Goal: Communication & Community: Answer question/provide support

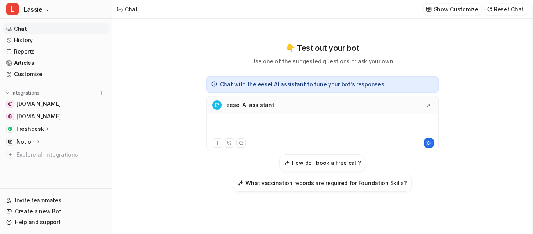
click at [235, 125] on div at bounding box center [323, 128] width 228 height 18
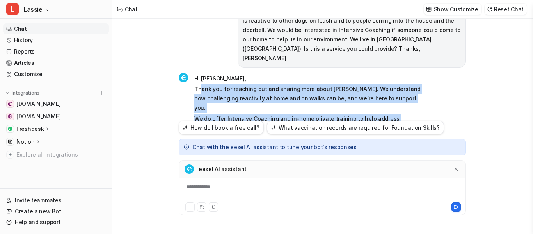
scroll to position [24, 0]
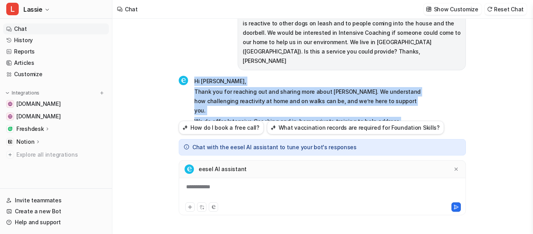
drag, startPoint x: 232, startPoint y: 83, endPoint x: 195, endPoint y: 70, distance: 39.6
click at [195, 77] on span "Hi [PERSON_NAME], Thank you for reaching out and sharing more about [PERSON_NAM…" at bounding box center [308, 160] width 228 height 166
copy span "Hi [PERSON_NAME], Thank you for reaching out and sharing more about [PERSON_NAM…"
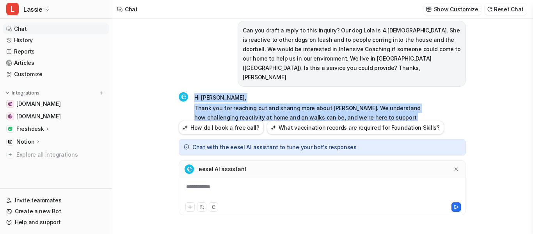
scroll to position [0, 0]
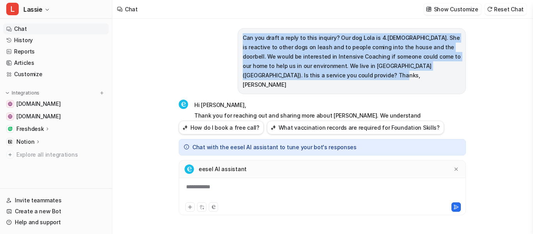
drag, startPoint x: 328, startPoint y: 75, endPoint x: 241, endPoint y: 38, distance: 94.9
click at [241, 38] on div "Can you draft a reply to this inquiry? Our dog Lola is 4.[DEMOGRAPHIC_DATA]. Sh…" at bounding box center [352, 61] width 228 height 66
copy p "Can you draft a reply to this inquiry? Our dog Lola is 4.[DEMOGRAPHIC_DATA]. Sh…"
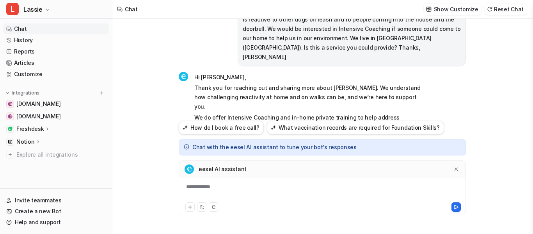
scroll to position [39, 0]
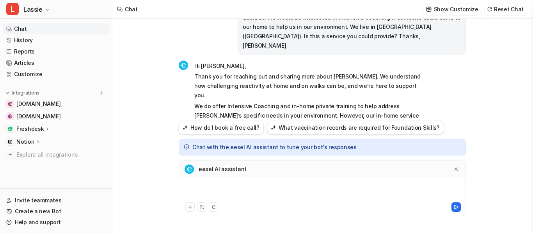
click at [213, 191] on div at bounding box center [323, 192] width 284 height 18
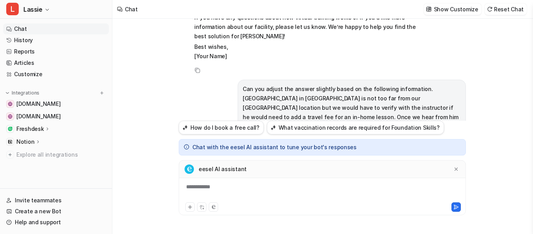
scroll to position [115, 0]
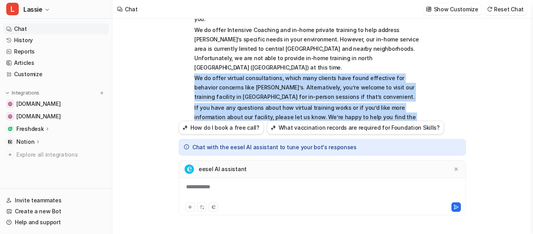
drag, startPoint x: 217, startPoint y: 98, endPoint x: 192, endPoint y: 50, distance: 54.7
click at [192, 50] on div "Hi [PERSON_NAME], Thank you for reaching out and sharing more about [PERSON_NAM…" at bounding box center [301, 68] width 244 height 169
copy span "We do offer virtual consultations, which many clients have found effective for …"
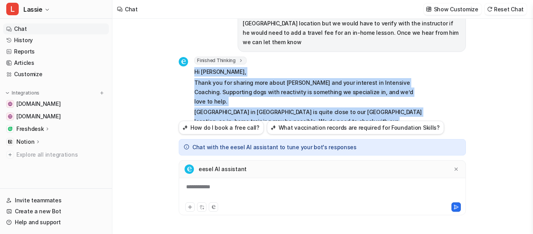
scroll to position [289, 0]
drag, startPoint x: 355, startPoint y: 93, endPoint x: 194, endPoint y: 35, distance: 171.0
click at [194, 57] on div "Finished Thinking thought : "The user wants to personalize the reply for [PERSO…" at bounding box center [301, 116] width 244 height 119
copy span "Hi [PERSON_NAME], Thank you for sharing more about [PERSON_NAME] and your inter…"
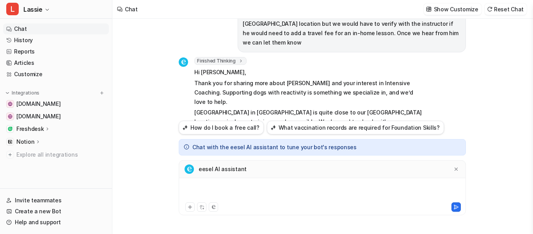
click at [208, 188] on div at bounding box center [323, 192] width 284 height 18
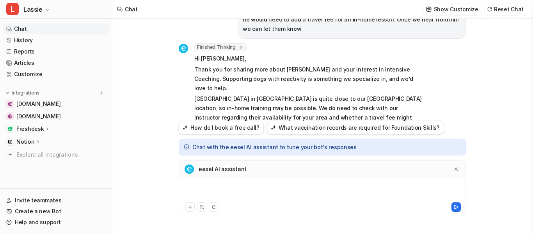
scroll to position [310, 0]
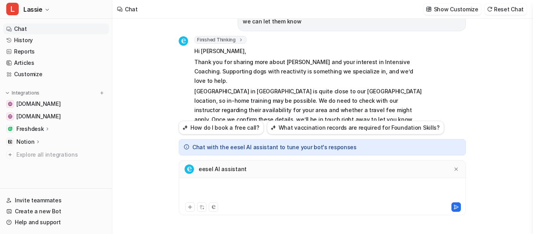
click at [191, 187] on div at bounding box center [323, 192] width 284 height 18
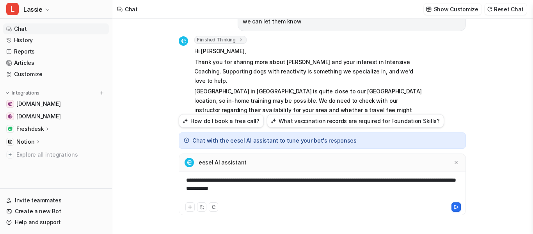
scroll to position [71, 0]
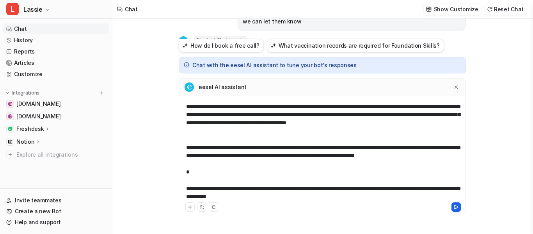
click at [456, 205] on icon at bounding box center [456, 206] width 5 height 5
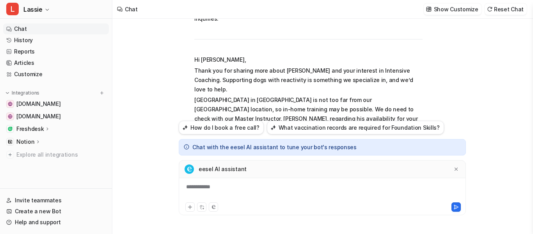
scroll to position [692, 0]
